Goal: Register for event/course: Register for event/course

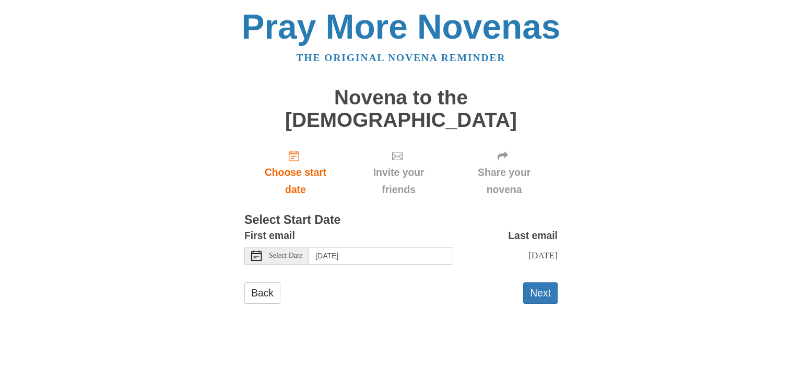
click at [257, 251] on icon at bounding box center [256, 256] width 10 height 10
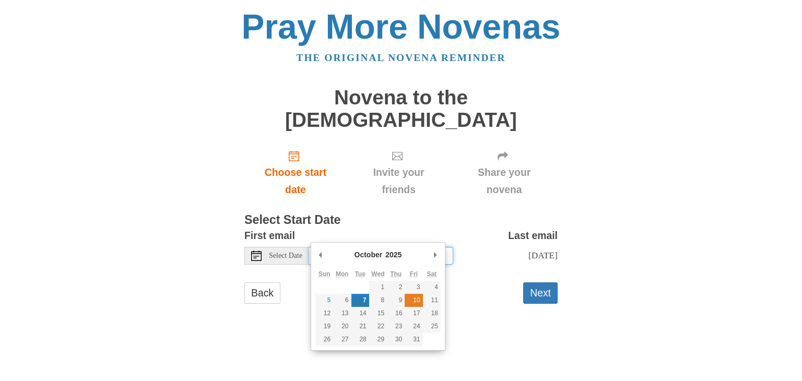
type input "Friday, October 10th"
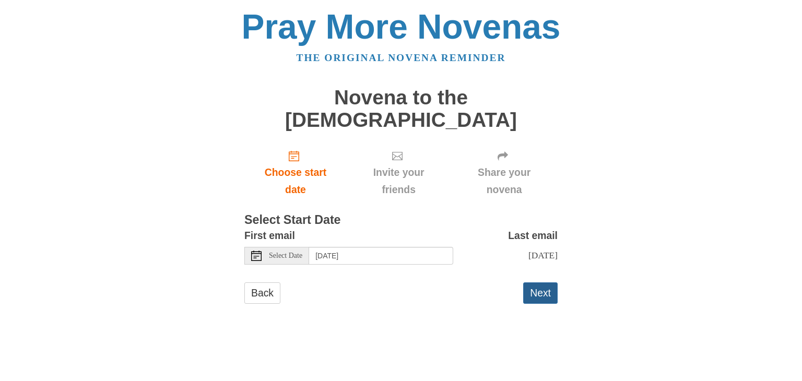
click at [547, 283] on button "Next" at bounding box center [540, 293] width 34 height 21
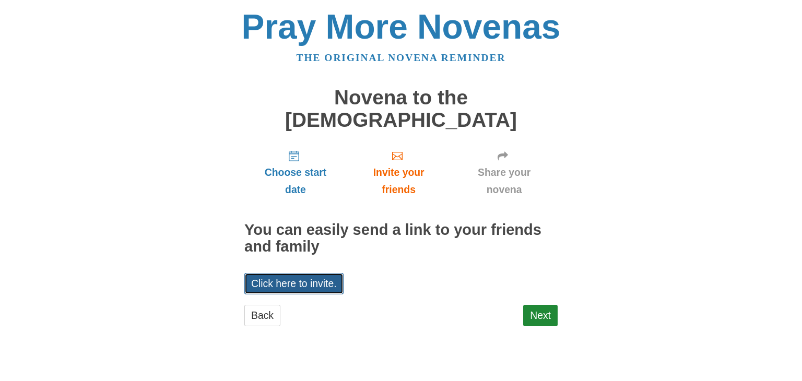
click at [311, 273] on link "Click here to invite." at bounding box center [293, 283] width 99 height 21
click at [521, 118] on main "Novena to the Holy Spirit Choose start date Invite your friends Share your nove…" at bounding box center [400, 211] width 313 height 269
click at [551, 305] on link "Next" at bounding box center [540, 315] width 34 height 21
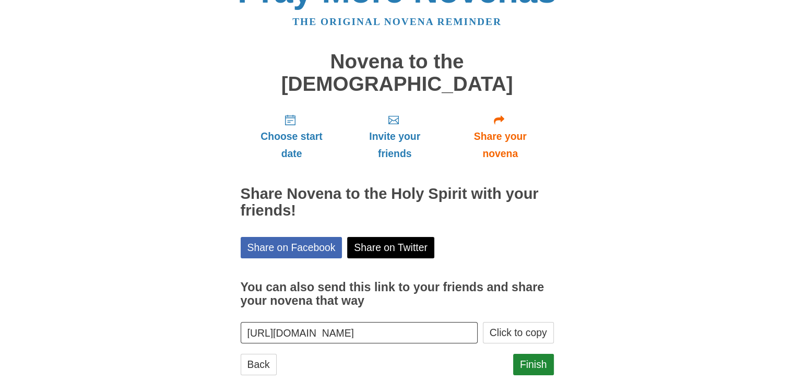
scroll to position [38, 0]
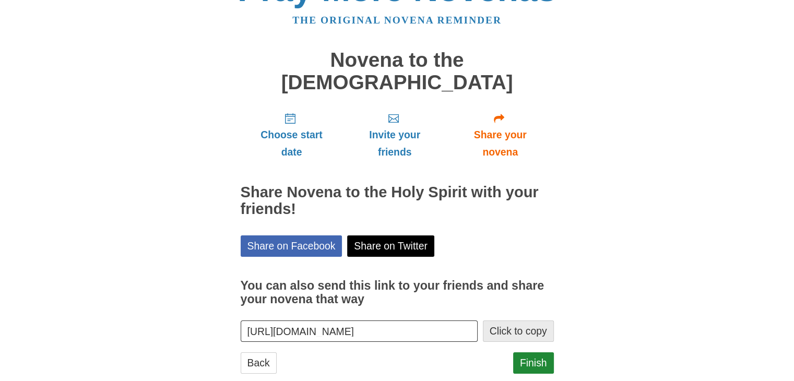
click at [512, 321] on button "Click to copy" at bounding box center [518, 331] width 71 height 21
click at [533, 353] on link "Finish" at bounding box center [533, 363] width 41 height 21
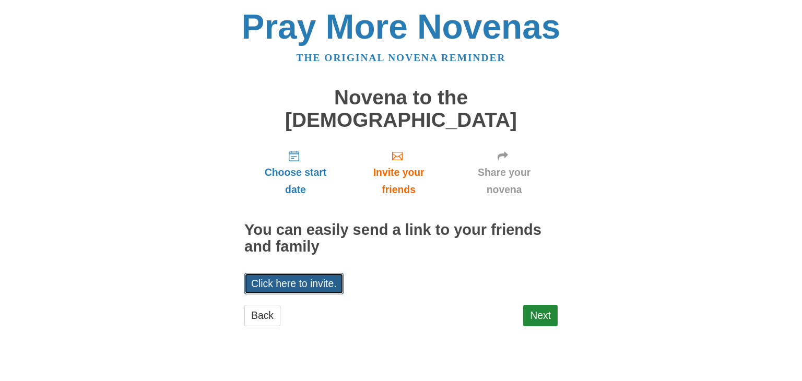
click at [311, 273] on link "Click here to invite." at bounding box center [293, 283] width 99 height 21
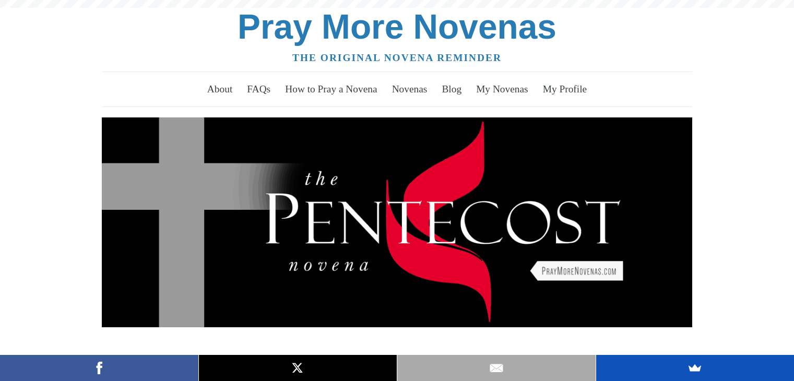
scroll to position [403, 0]
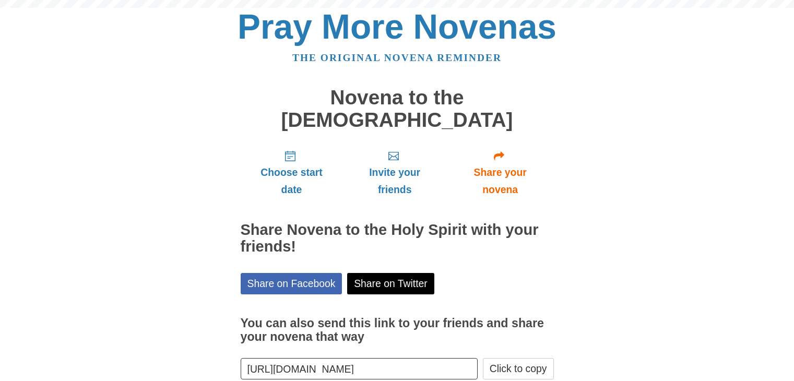
scroll to position [38, 0]
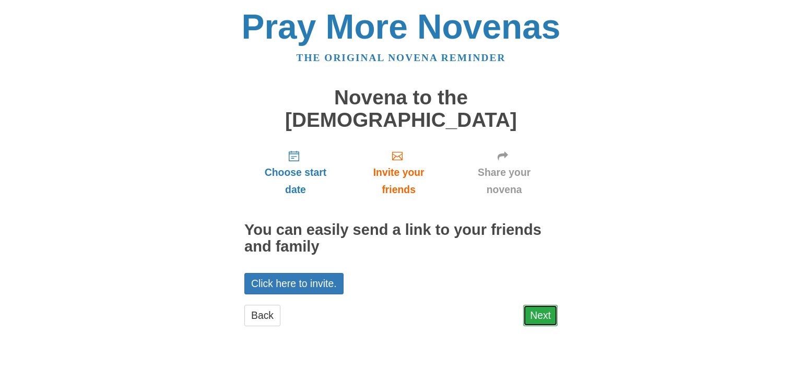
click at [539, 305] on link "Next" at bounding box center [540, 315] width 34 height 21
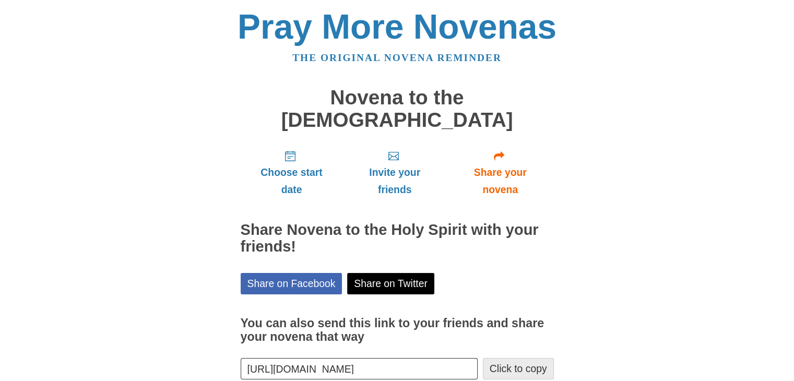
click at [531, 358] on button "Click to copy" at bounding box center [518, 368] width 71 height 21
